Goal: Transaction & Acquisition: Purchase product/service

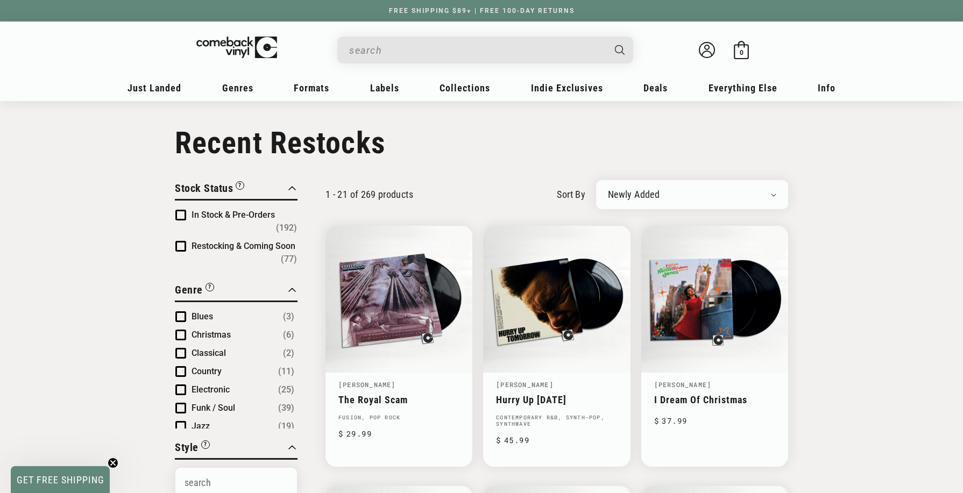
click at [408, 52] on input "When autocomplete results are available use up and down arrows to review and en…" at bounding box center [476, 50] width 255 height 22
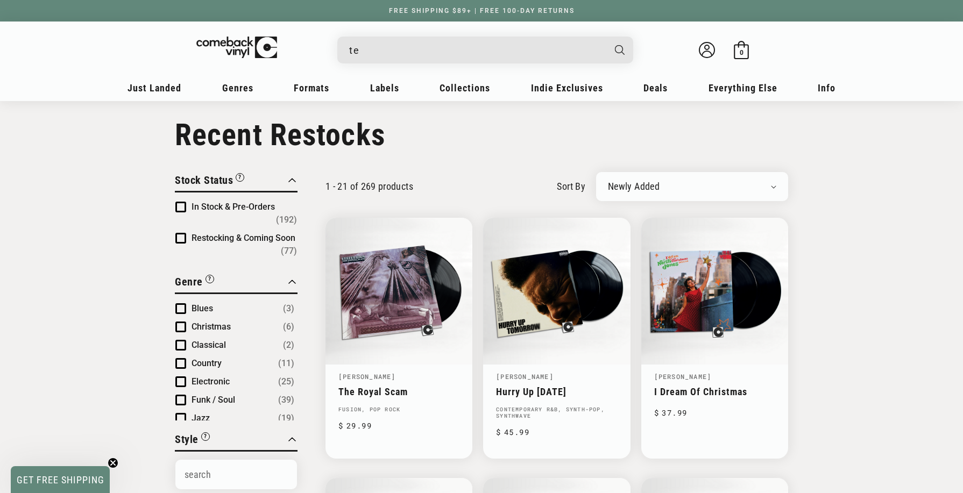
scroll to position [8, 0]
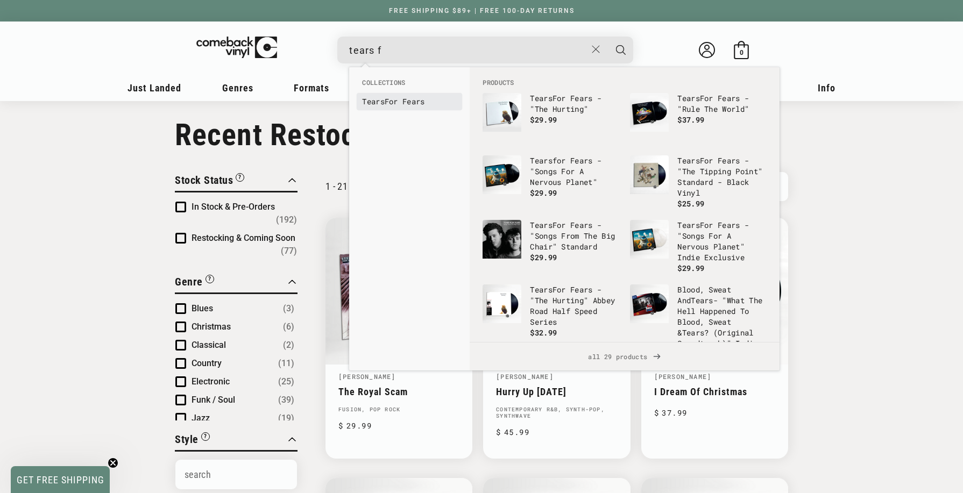
type input "tears f"
click at [399, 99] on link "Tears For Fears" at bounding box center [409, 101] width 95 height 11
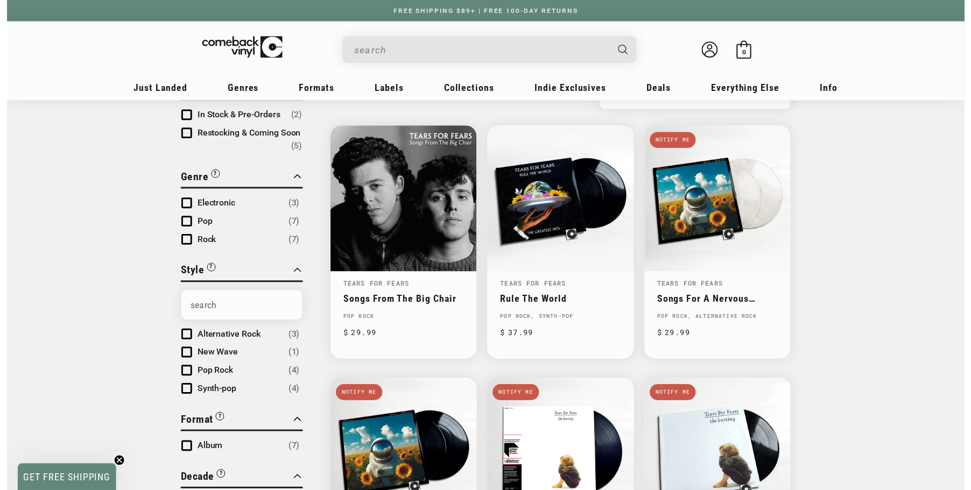
scroll to position [95, 0]
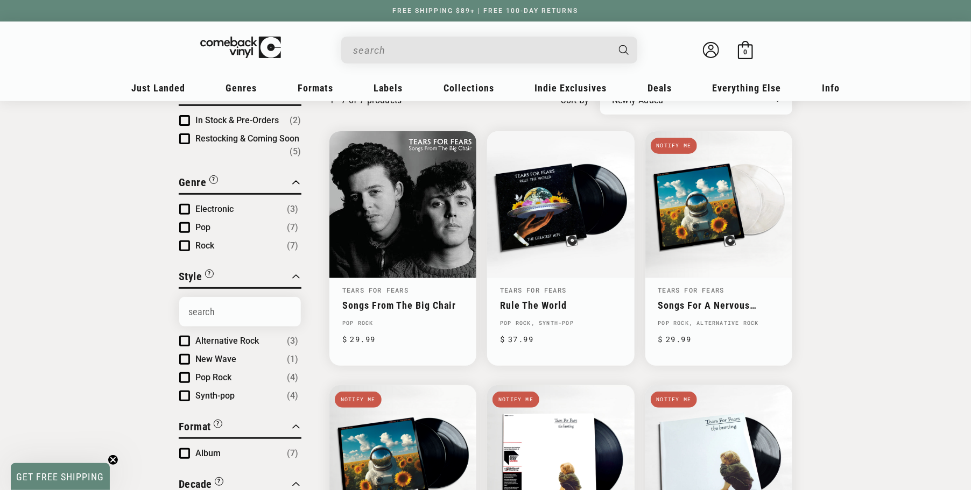
click at [411, 46] on input "When autocomplete results are available use up and down arrows to review and en…" at bounding box center [480, 50] width 255 height 22
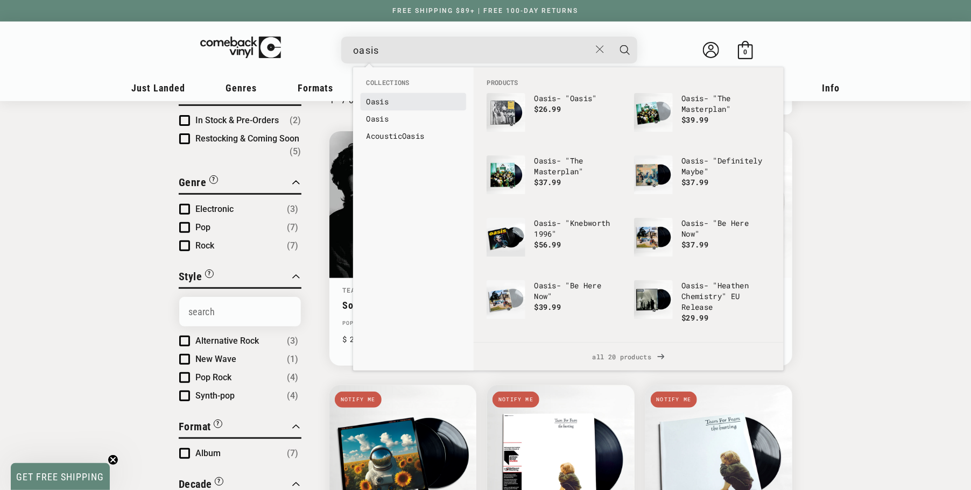
type input "oasis"
click at [372, 98] on b "Oasis" at bounding box center [377, 101] width 23 height 10
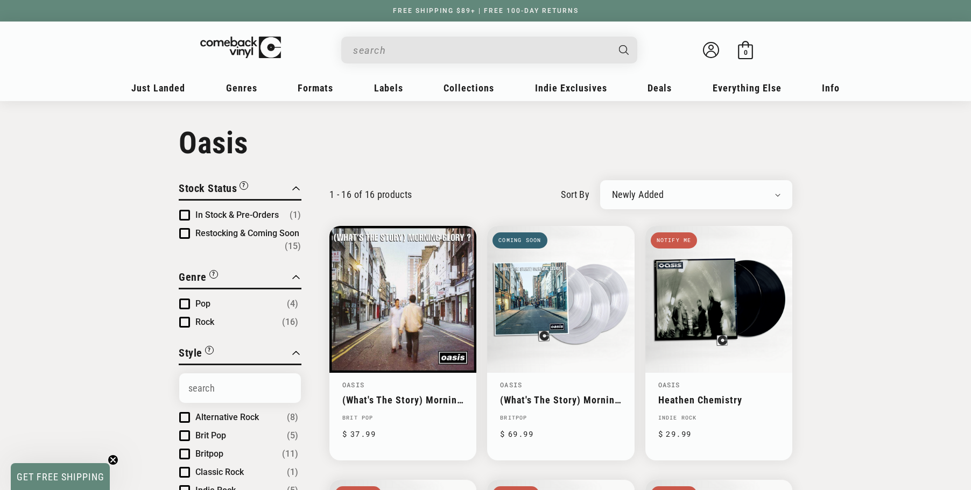
scroll to position [31, 0]
click at [599, 394] on link "(What's The Story) Morning Glory?" at bounding box center [560, 399] width 121 height 11
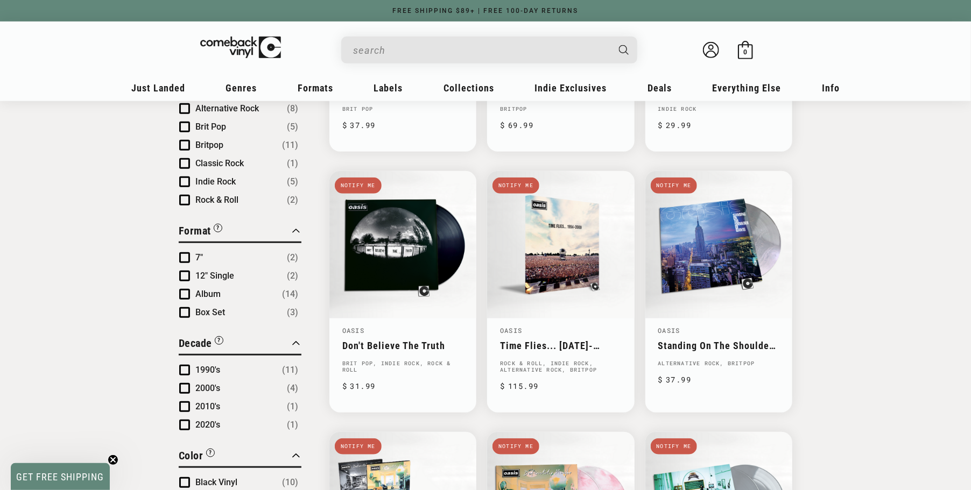
scroll to position [141, 0]
